Goal: Task Accomplishment & Management: Manage account settings

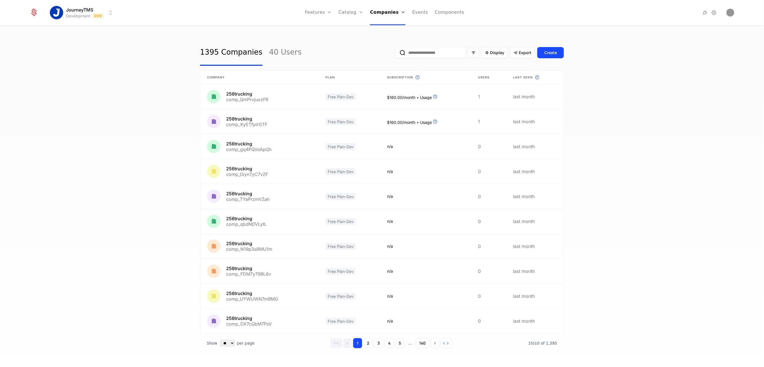
click at [308, 103] on link at bounding box center [259, 96] width 118 height 25
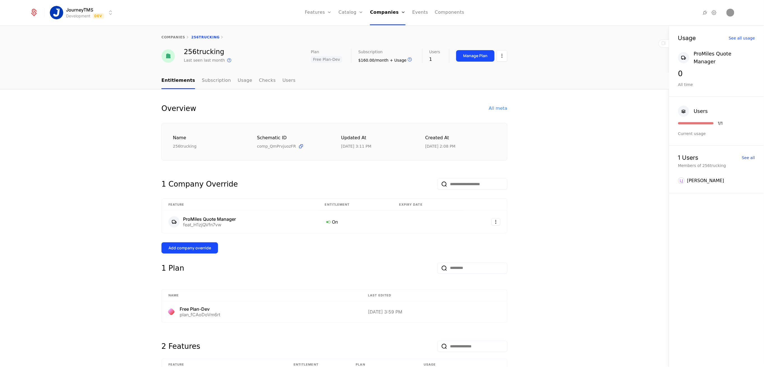
click at [205, 79] on link "Subscription" at bounding box center [216, 80] width 29 height 17
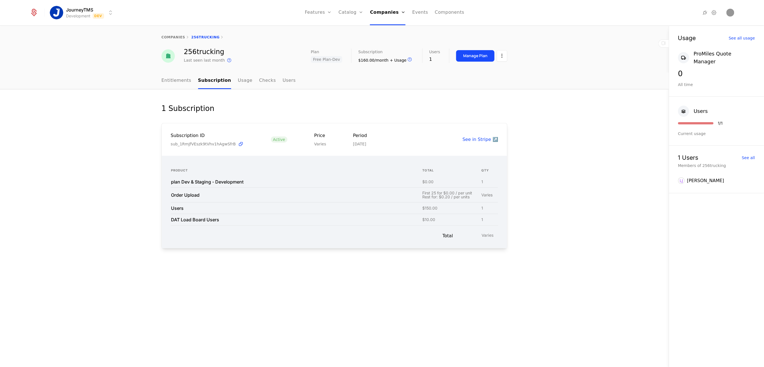
click at [238, 83] on link "Usage" at bounding box center [245, 80] width 15 height 17
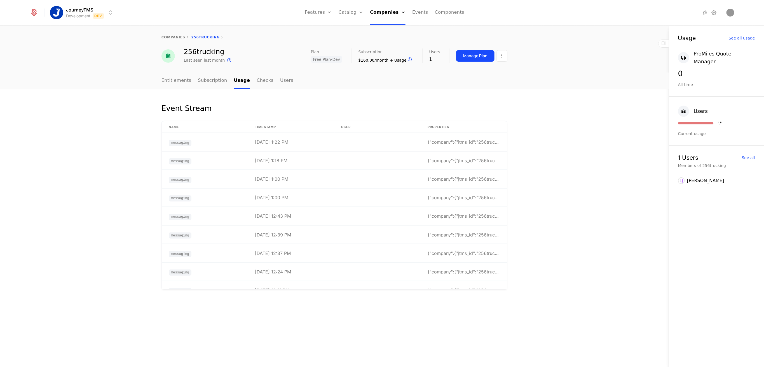
click at [248, 82] on ul "Entitlements Subscription Usage Checks Users" at bounding box center [227, 80] width 132 height 17
click at [257, 81] on link "Checks" at bounding box center [265, 80] width 17 height 17
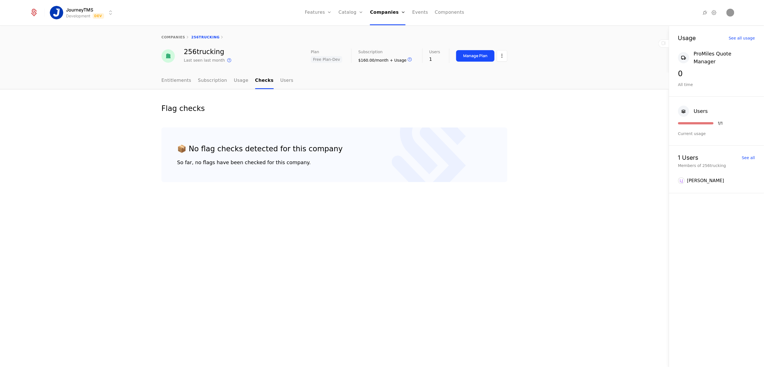
click at [284, 80] on nav "Entitlements Subscription Usage Checks Users" at bounding box center [334, 80] width 346 height 17
click at [280, 80] on link "Users" at bounding box center [286, 80] width 13 height 17
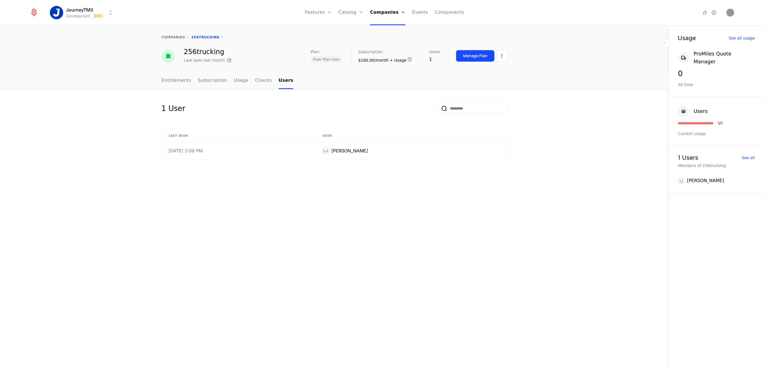
click at [172, 81] on link "Entitlements" at bounding box center [176, 80] width 30 height 17
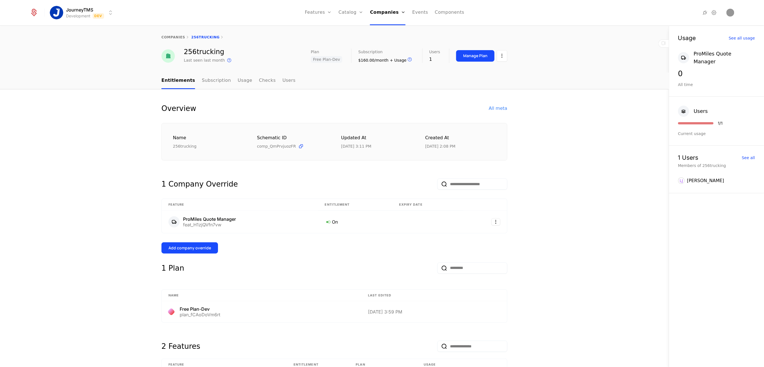
click at [205, 80] on link "Subscription" at bounding box center [216, 80] width 29 height 17
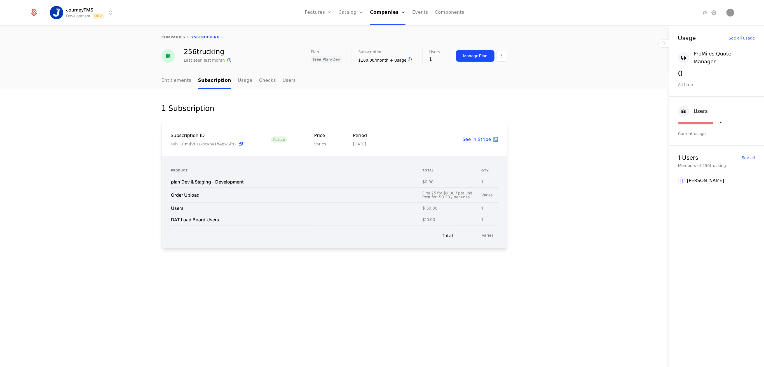
click at [473, 57] on div "Manage Plan" at bounding box center [475, 56] width 24 height 6
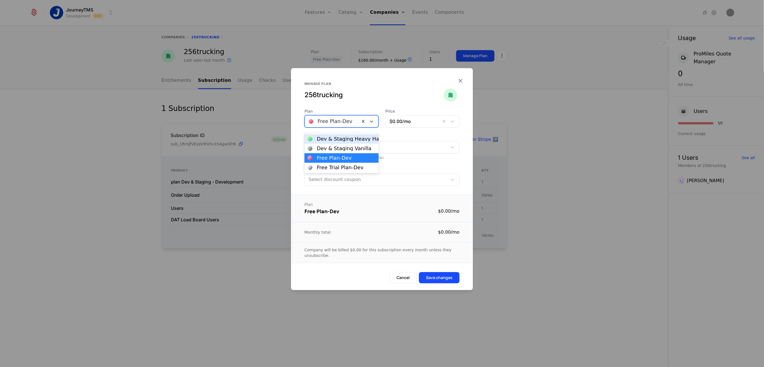
click at [354, 125] on div at bounding box center [332, 121] width 47 height 8
click at [461, 83] on icon "button" at bounding box center [460, 80] width 7 height 7
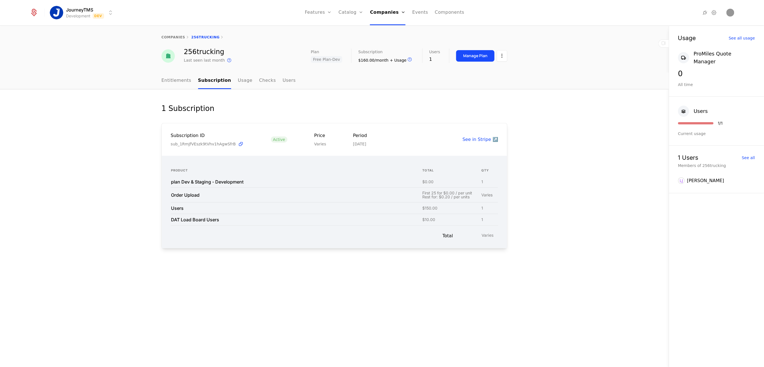
click at [75, 10] on html "JourneyTMS Development Dev Features Features Flags Catalog Plans Add Ons Credit…" at bounding box center [382, 183] width 764 height 367
click at [90, 38] on div "Production Prod" at bounding box center [99, 40] width 95 height 11
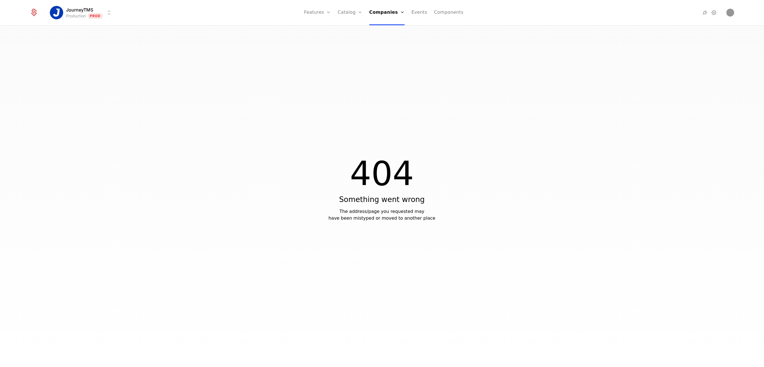
click at [387, 28] on link "Companies" at bounding box center [389, 28] width 26 height 7
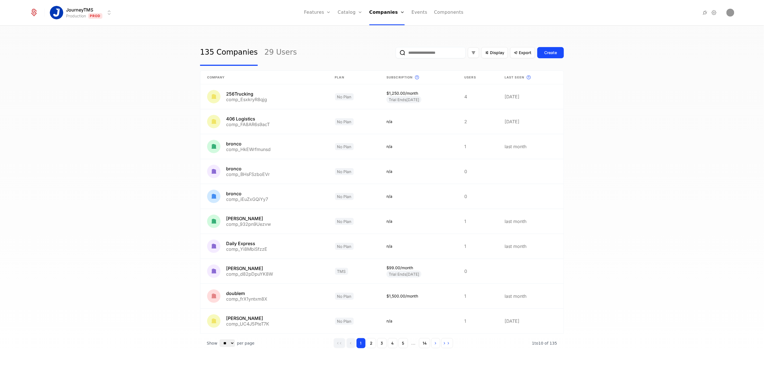
click at [428, 56] on input "email" at bounding box center [431, 52] width 70 height 11
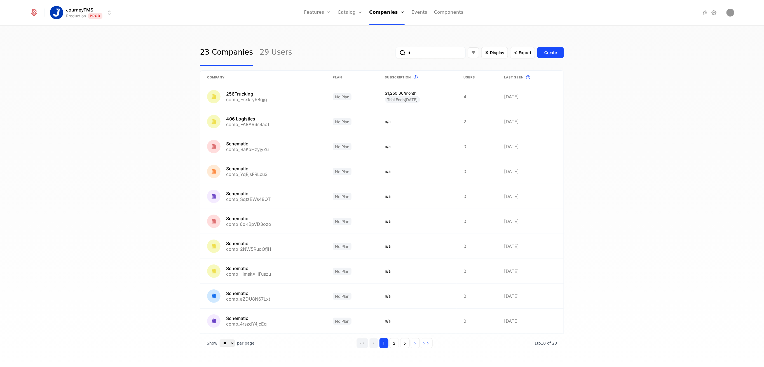
type input "*"
click at [254, 93] on link at bounding box center [263, 96] width 126 height 25
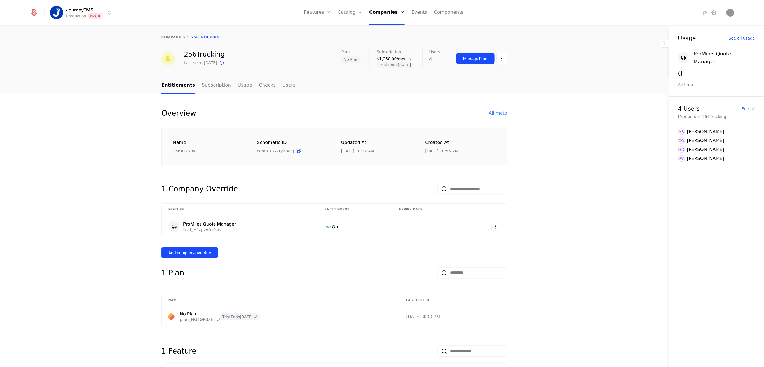
click at [210, 88] on link "Subscription" at bounding box center [216, 85] width 29 height 17
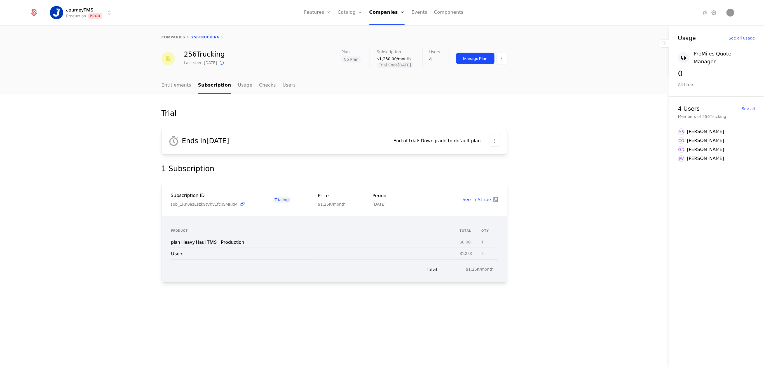
click at [493, 138] on html "JourneyTMS Production Prod Features Features Flags Catalog Plans Add Ons Credit…" at bounding box center [382, 183] width 764 height 367
click at [473, 153] on div "Edit trial" at bounding box center [464, 157] width 26 height 8
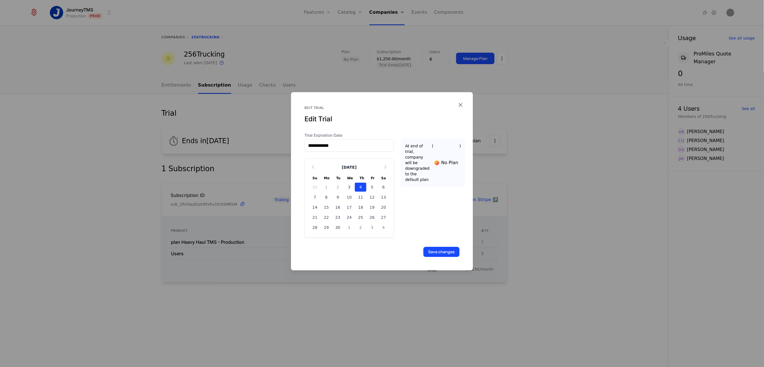
click at [338, 227] on div "30" at bounding box center [337, 227] width 11 height 9
type input "**********"
click at [444, 250] on button "Save changes" at bounding box center [441, 252] width 36 height 10
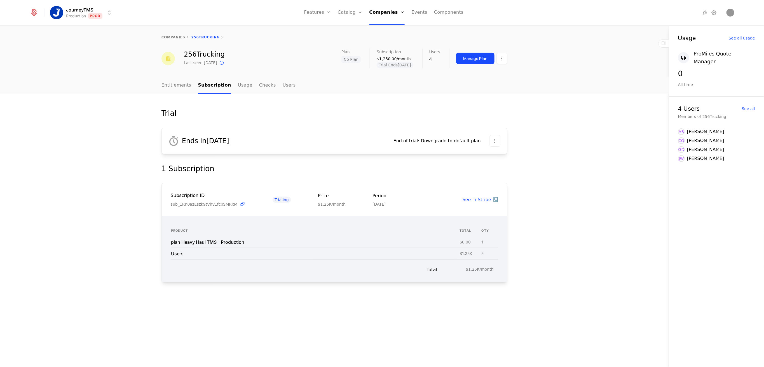
click at [179, 89] on link "Entitlements" at bounding box center [176, 85] width 30 height 17
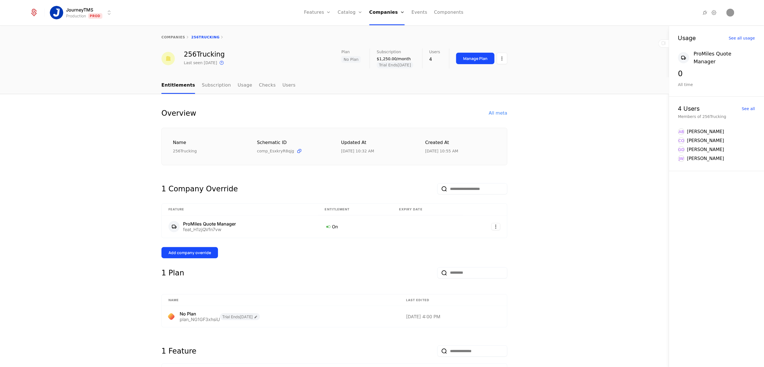
click at [212, 88] on link "Subscription" at bounding box center [216, 85] width 29 height 17
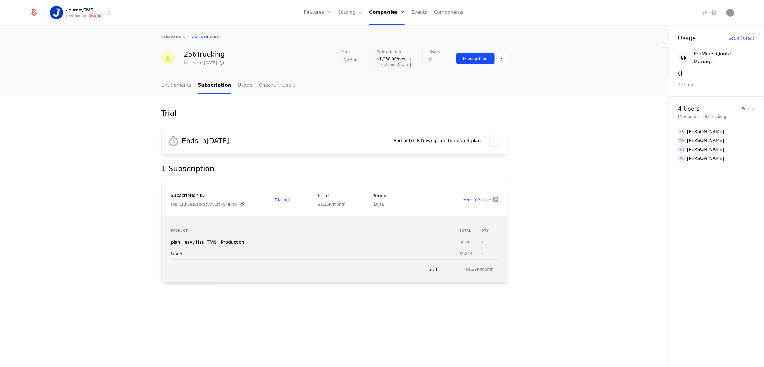
click at [243, 85] on ul "Entitlements Subscription Usage Checks Users" at bounding box center [228, 85] width 134 height 17
click at [238, 85] on link "Usage" at bounding box center [245, 85] width 15 height 17
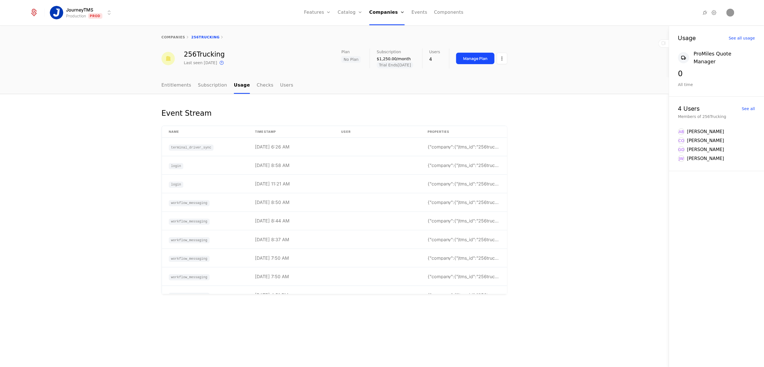
click at [257, 83] on link "Checks" at bounding box center [265, 85] width 17 height 17
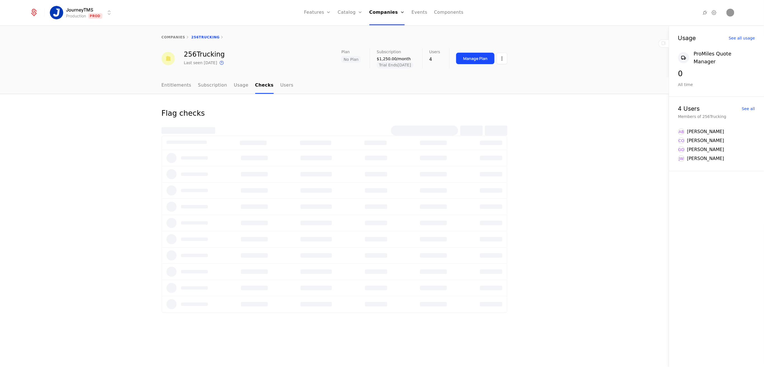
click at [235, 83] on link "Usage" at bounding box center [241, 85] width 15 height 17
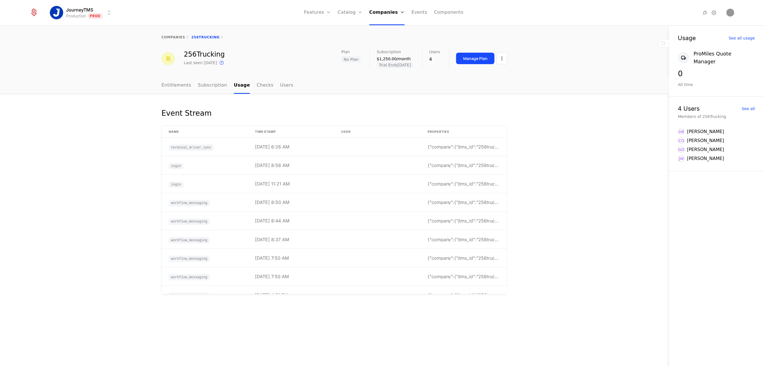
click at [257, 85] on link "Checks" at bounding box center [265, 85] width 17 height 17
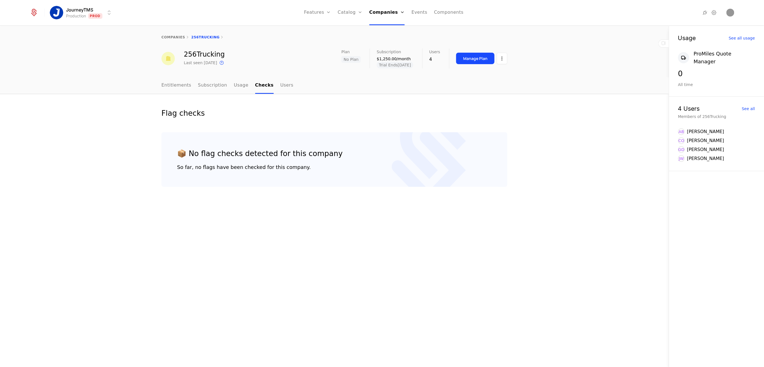
click at [280, 88] on link "Users" at bounding box center [286, 85] width 13 height 17
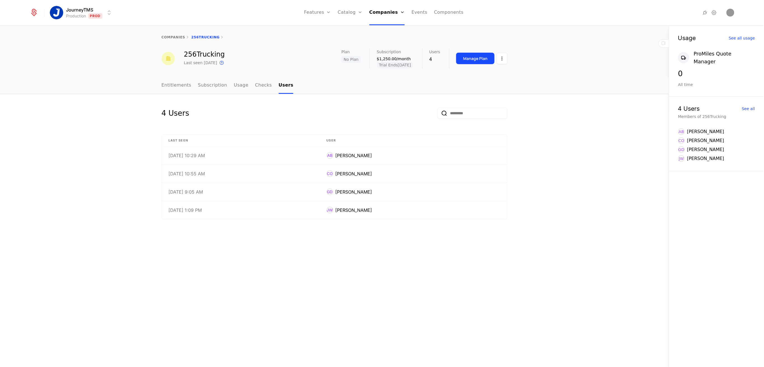
click at [172, 88] on link "Entitlements" at bounding box center [176, 85] width 30 height 17
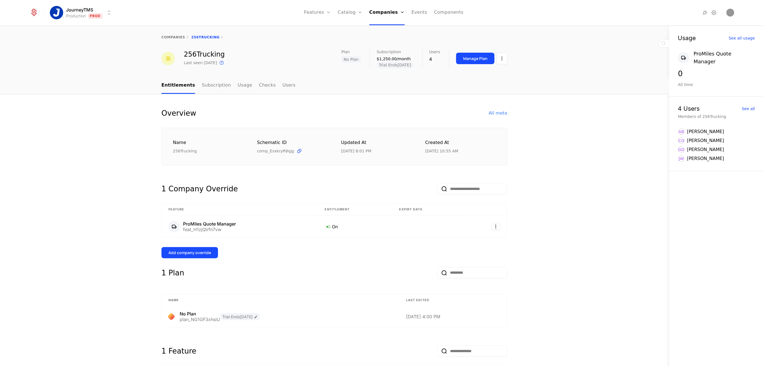
click at [599, 96] on div "Overview All meta Name 256Trucking Schematic ID comp_EsxkryR8qjg Updated at [DA…" at bounding box center [334, 271] width 669 height 354
click at [594, 191] on div "Overview All meta Name 256Trucking Schematic ID comp_EsxkryR8qjg Updated at [DA…" at bounding box center [334, 271] width 669 height 354
